Goal: Information Seeking & Learning: Find specific fact

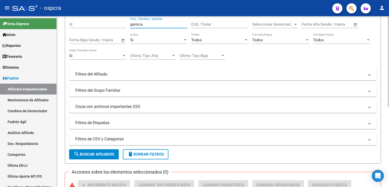
scroll to position [127, 0]
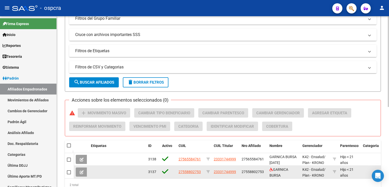
type input "garnica"
click at [252, 171] on span "27558802753" at bounding box center [253, 172] width 22 height 4
click at [257, 170] on span "27558802753" at bounding box center [253, 172] width 22 height 4
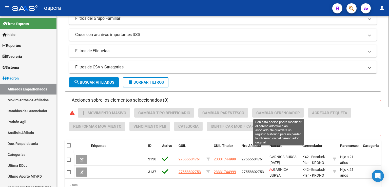
scroll to position [150, 0]
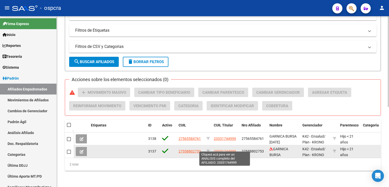
click at [230, 149] on span "23331744999" at bounding box center [225, 151] width 22 height 4
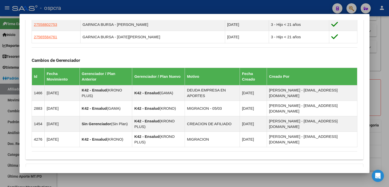
scroll to position [319, 0]
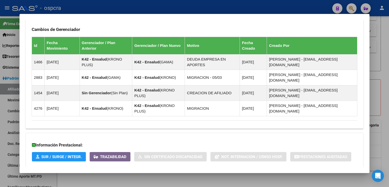
click at [112, 175] on span "Aportes y Contribuciones del Afiliado: 23331744999" at bounding box center [86, 177] width 95 height 5
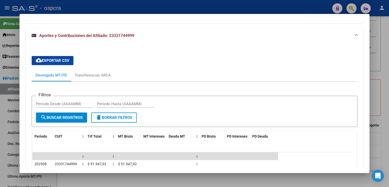
scroll to position [471, 0]
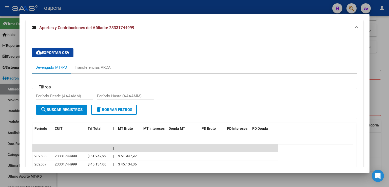
click at [377, 106] on div at bounding box center [194, 93] width 389 height 187
